Goal: Information Seeking & Learning: Learn about a topic

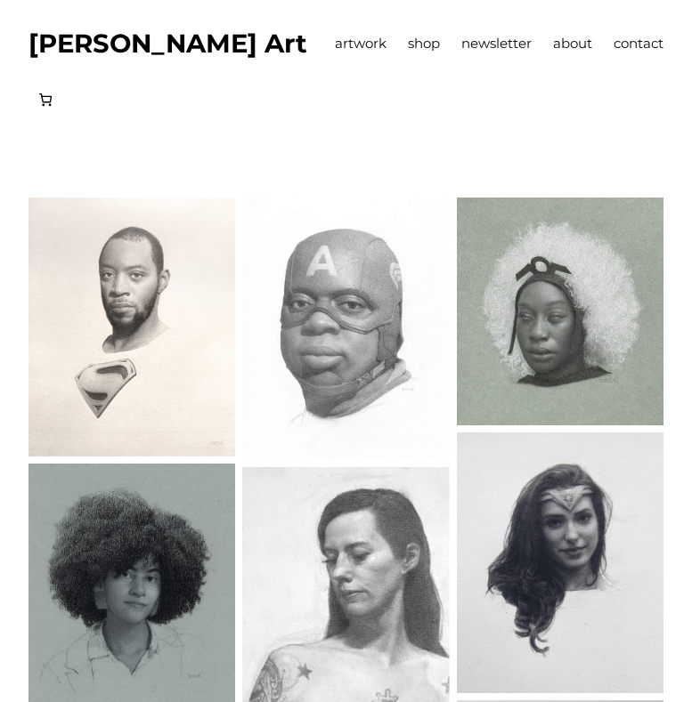
click at [553, 43] on span "about" at bounding box center [572, 43] width 39 height 17
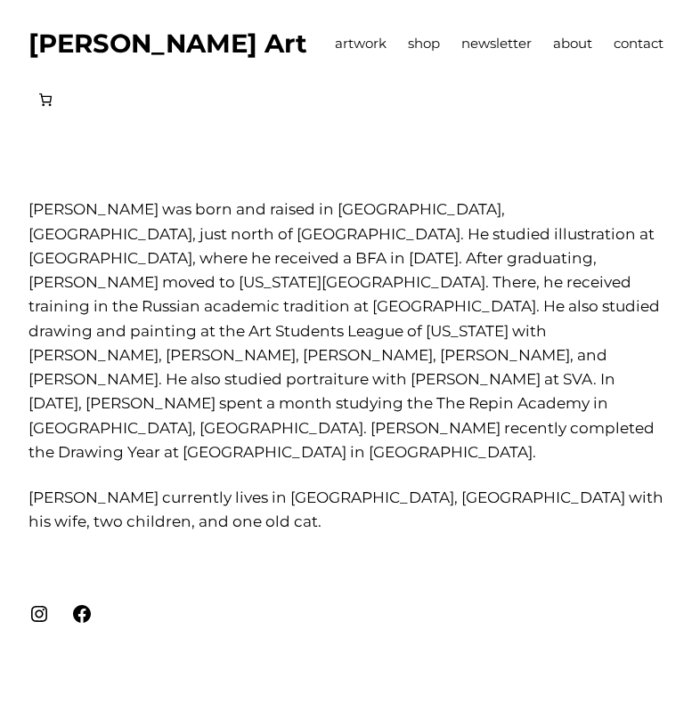
scroll to position [70, 0]
click at [281, 465] on p "[PERSON_NAME] was born and raised in [GEOGRAPHIC_DATA], [GEOGRAPHIC_DATA], just…" at bounding box center [345, 331] width 635 height 267
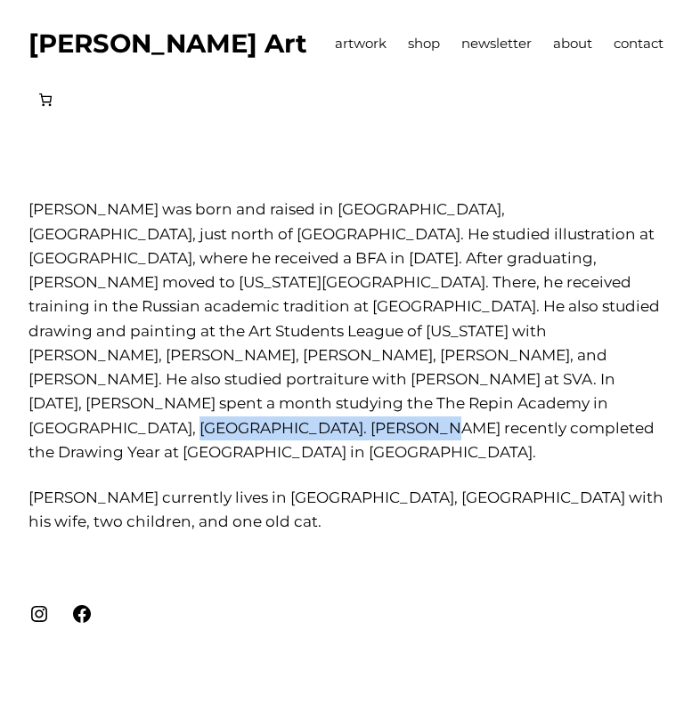
drag, startPoint x: 28, startPoint y: 528, endPoint x: 242, endPoint y: 530, distance: 213.6
click at [242, 465] on p "Tim Dosé was born and raised in Glenview, IL, just north of Chicago. He studied…" at bounding box center [345, 331] width 635 height 267
drag, startPoint x: 242, startPoint y: 530, endPoint x: 231, endPoint y: 530, distance: 10.7
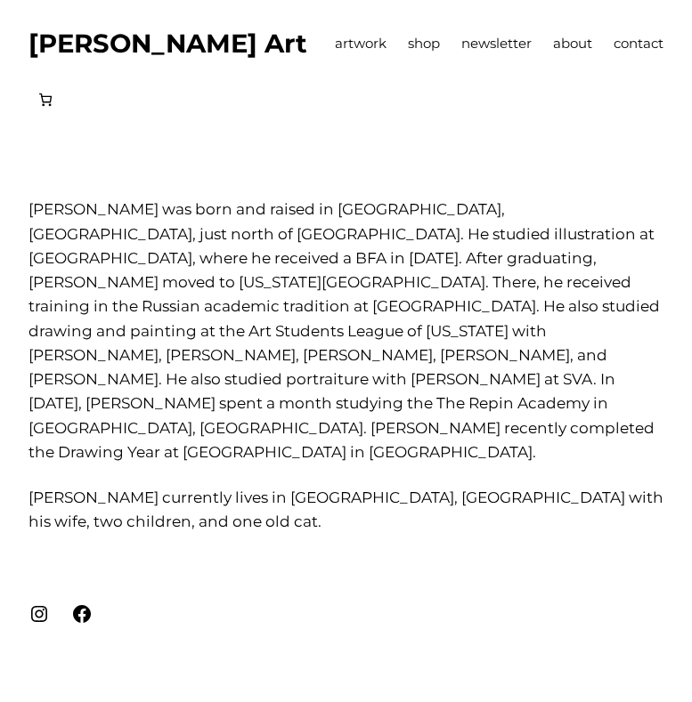
click at [253, 350] on p "Tim Dosé was born and raised in Glenview, IL, just north of Chicago. He studied…" at bounding box center [345, 331] width 635 height 267
click at [408, 35] on span "shop" at bounding box center [424, 43] width 32 height 17
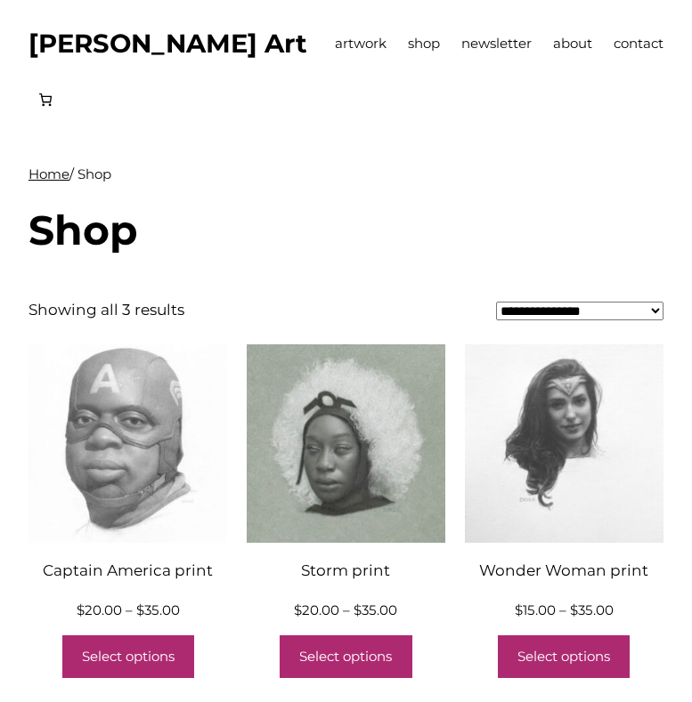
click at [553, 45] on span "about" at bounding box center [572, 43] width 39 height 17
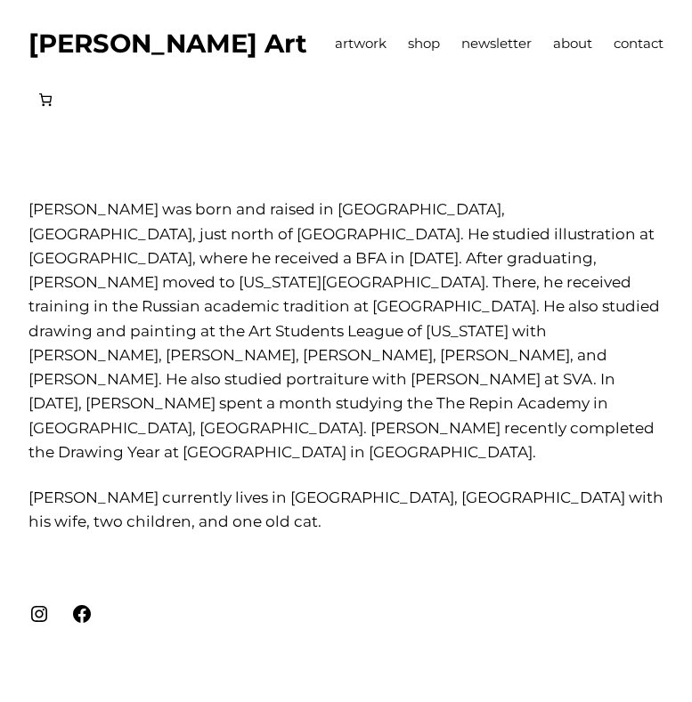
click at [461, 50] on span "newsletter" at bounding box center [496, 43] width 70 height 17
